Goal: Information Seeking & Learning: Learn about a topic

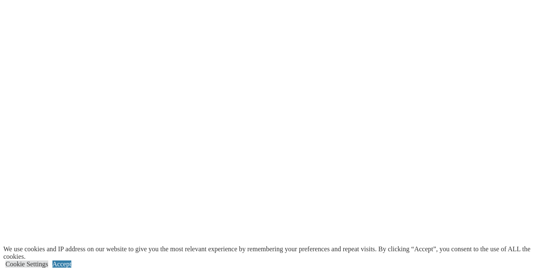
scroll to position [1671, 0]
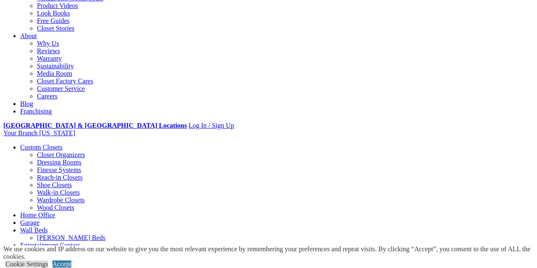
scroll to position [202, 0]
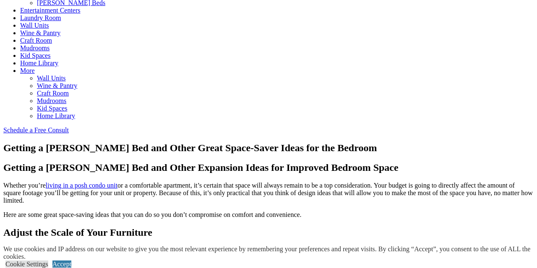
scroll to position [300, 0]
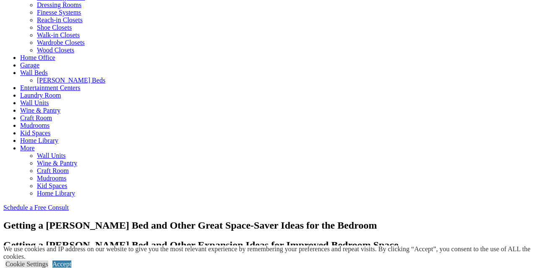
scroll to position [299, 0]
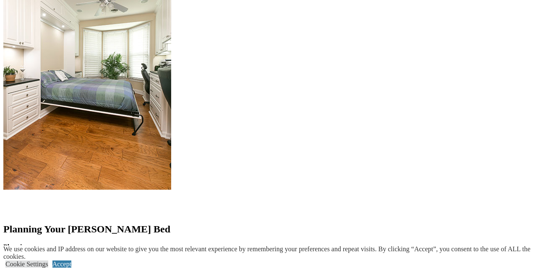
scroll to position [945, 0]
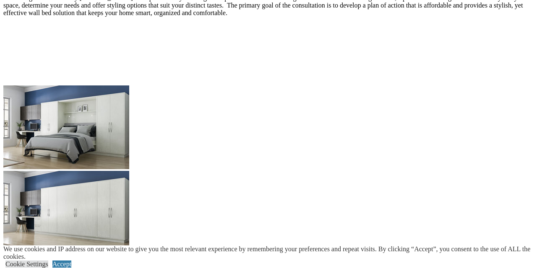
scroll to position [1317, 0]
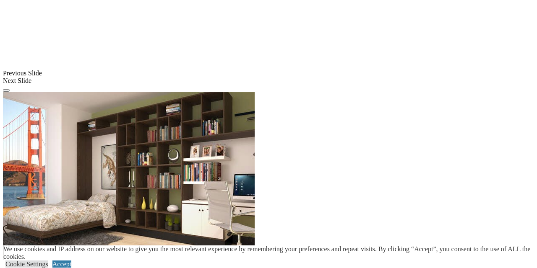
scroll to position [781, 0]
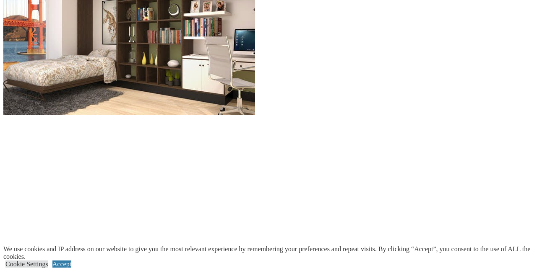
scroll to position [928, 0]
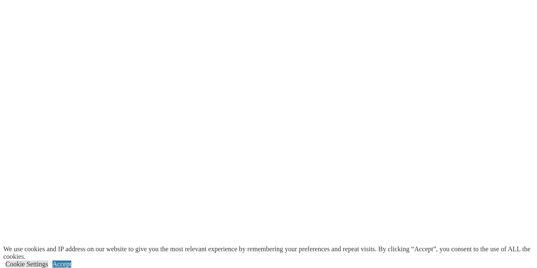
scroll to position [1784, 0]
